Goal: Transaction & Acquisition: Purchase product/service

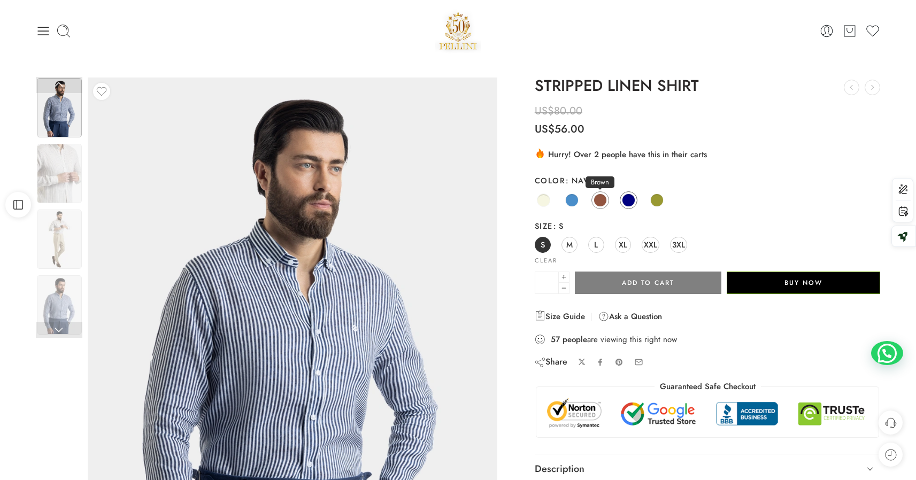
click at [608, 202] on link "Brown" at bounding box center [600, 200] width 18 height 18
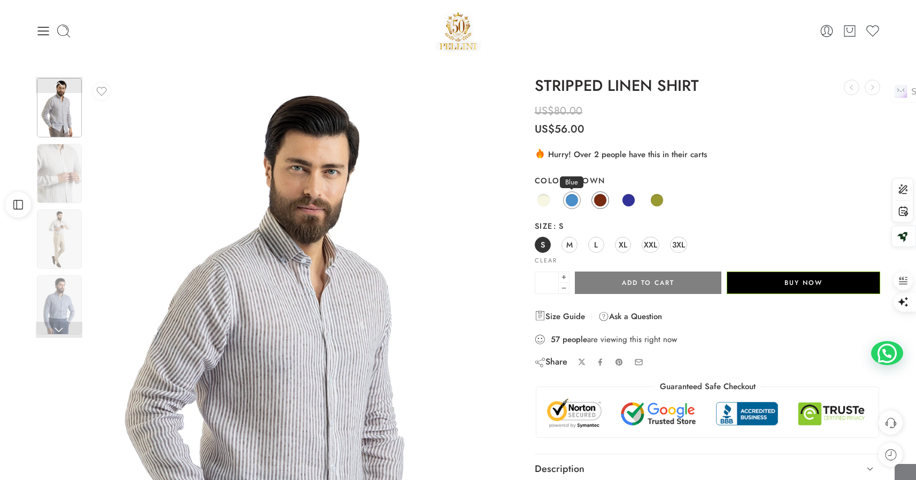
click at [572, 202] on span at bounding box center [571, 200] width 13 height 13
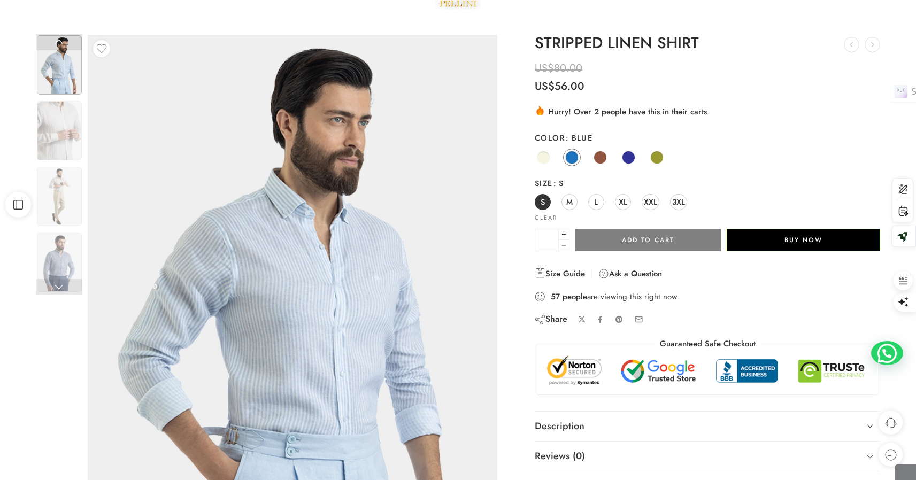
scroll to position [45, 0]
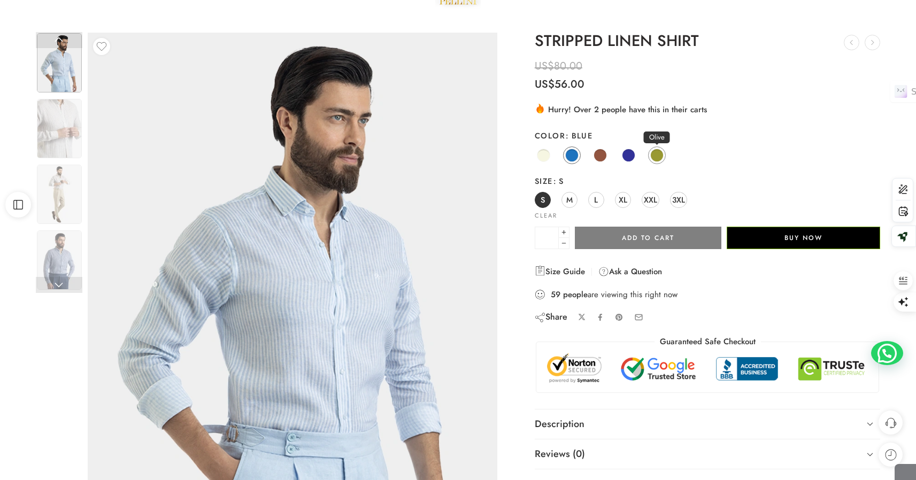
click at [660, 156] on span at bounding box center [656, 155] width 13 height 13
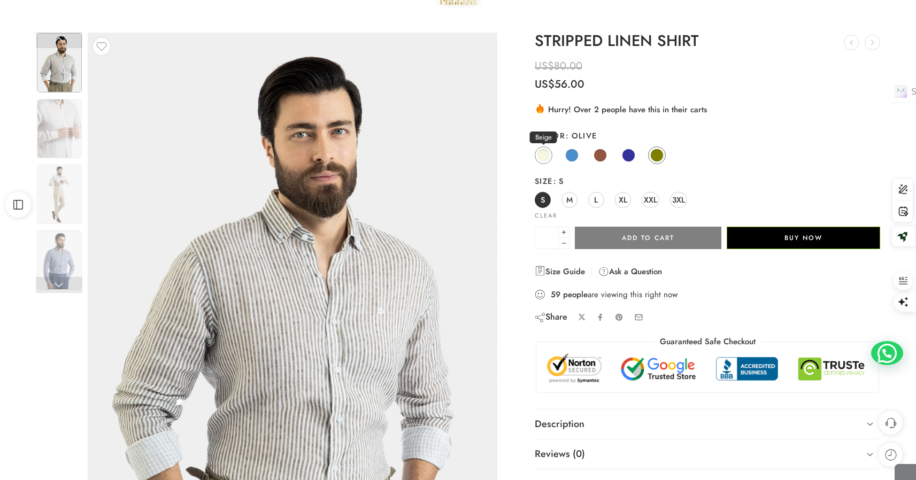
click at [544, 156] on span at bounding box center [543, 155] width 13 height 13
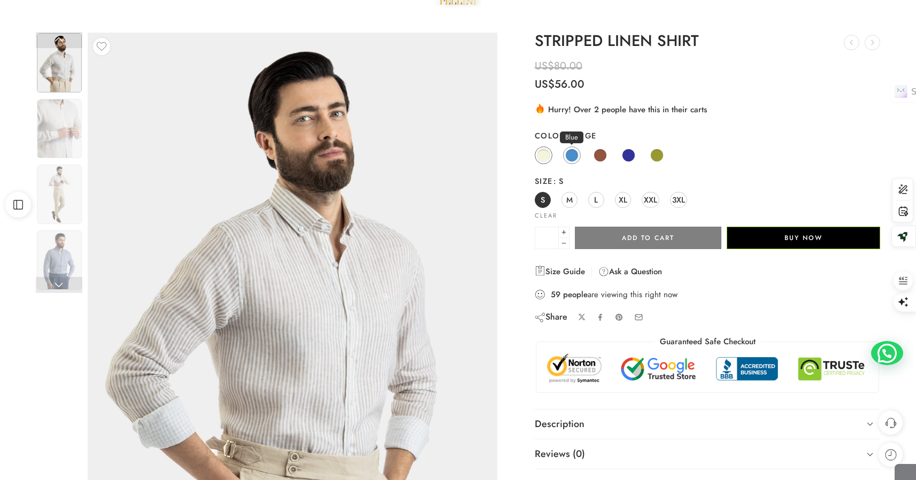
click at [568, 157] on span at bounding box center [571, 155] width 13 height 13
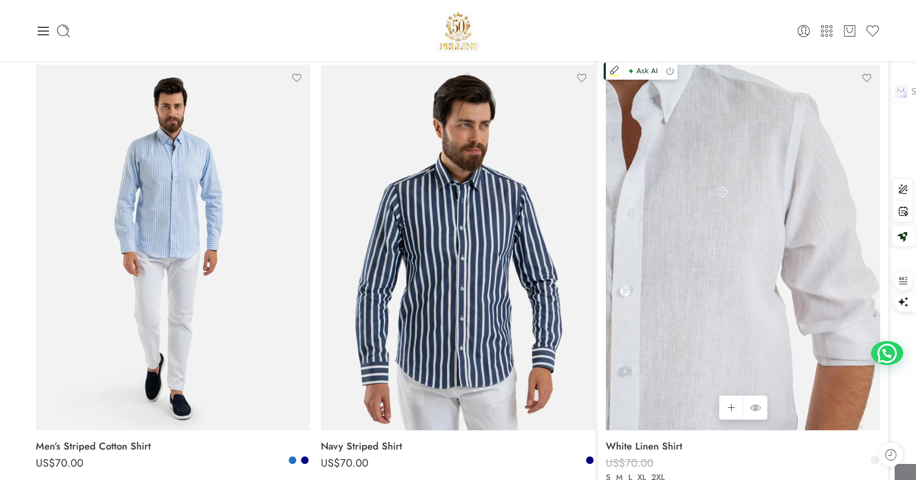
scroll to position [123, 0]
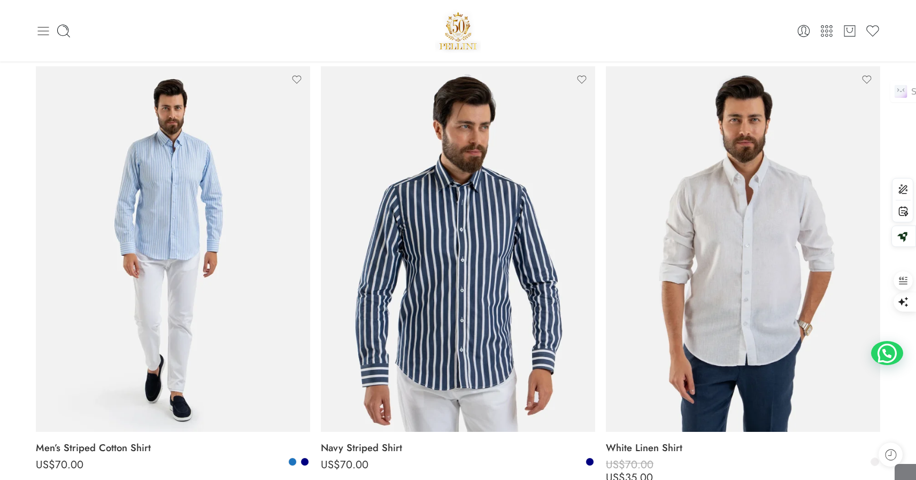
click at [45, 33] on icon at bounding box center [43, 31] width 15 height 15
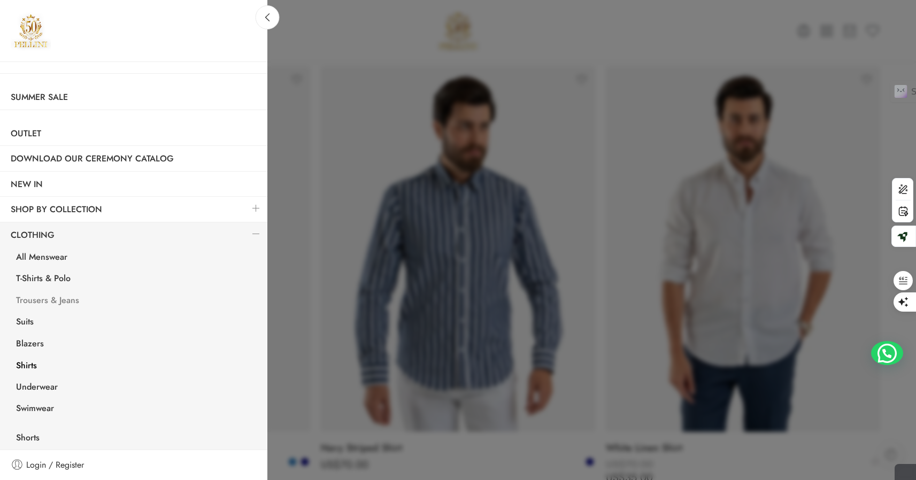
click at [49, 301] on link "Trousers & Jeans" at bounding box center [136, 302] width 262 height 22
